Goal: Use online tool/utility: Utilize a website feature to perform a specific function

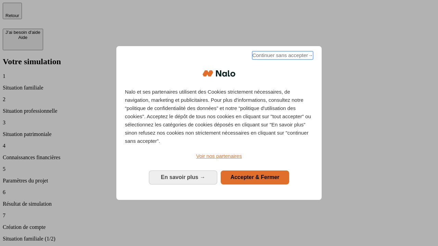
click at [282, 56] on span "Continuer sans accepter →" at bounding box center [282, 55] width 61 height 8
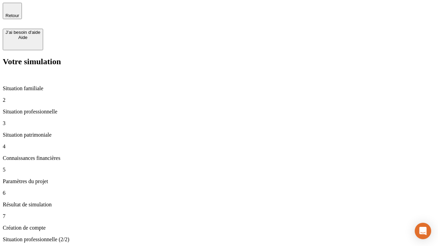
type input "30 000"
type input "1 000"
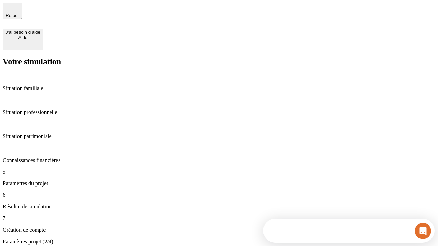
type input "65"
type input "5 000"
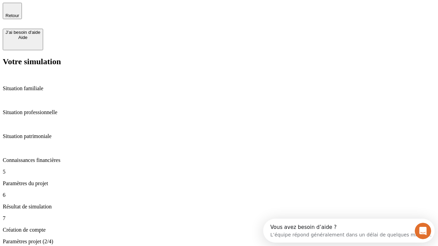
type input "640"
